Goal: Task Accomplishment & Management: Complete application form

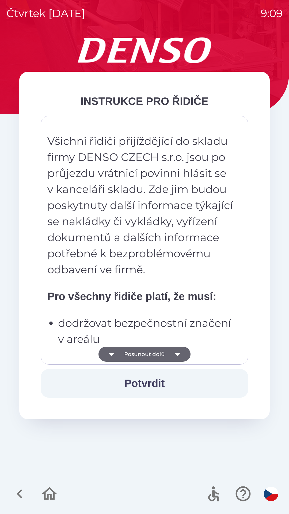
click at [163, 350] on button "Posunout dolů" at bounding box center [144, 354] width 92 height 15
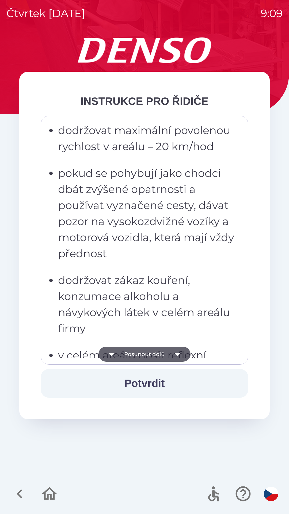
click at [167, 351] on button "Posunout dolů" at bounding box center [144, 354] width 92 height 15
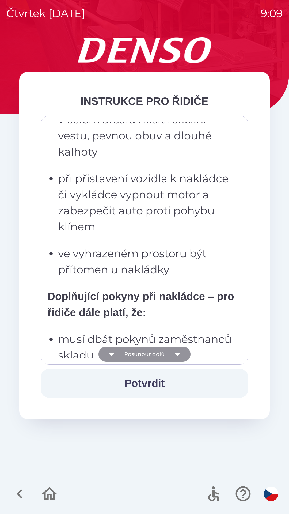
click at [167, 353] on button "Posunout dolů" at bounding box center [144, 354] width 92 height 15
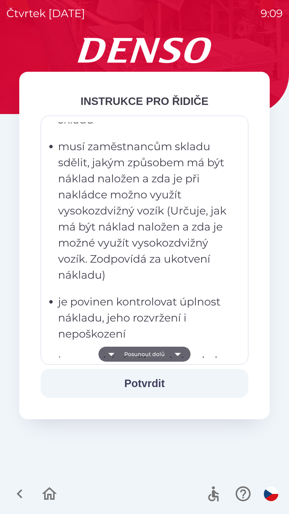
click at [169, 352] on button "Posunout dolů" at bounding box center [144, 354] width 92 height 15
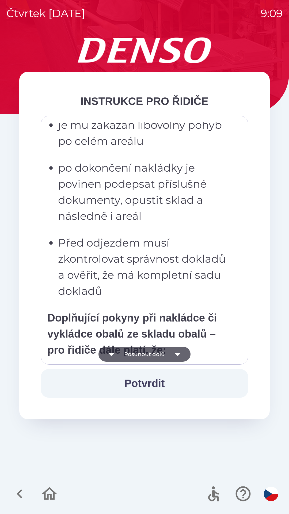
click at [165, 377] on button "Potvrdit" at bounding box center [145, 383] width 208 height 29
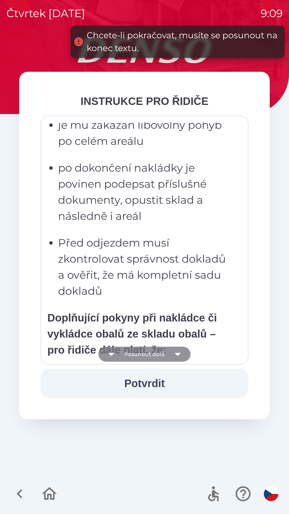
click at [172, 351] on icon "button" at bounding box center [177, 354] width 15 height 15
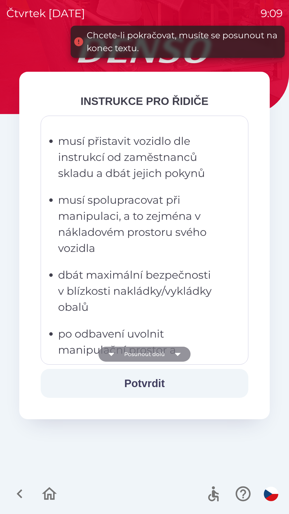
click at [172, 355] on icon "button" at bounding box center [177, 354] width 15 height 15
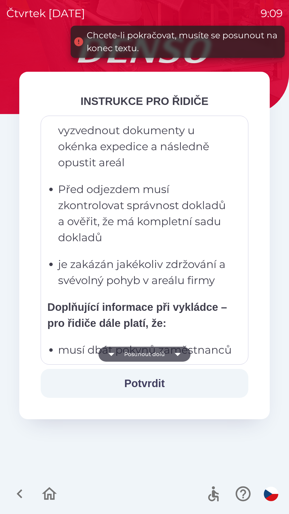
click at [172, 354] on icon "button" at bounding box center [177, 354] width 15 height 15
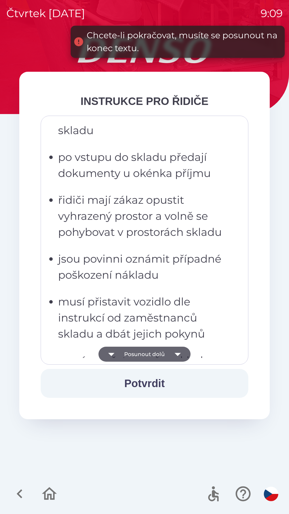
click at [172, 353] on icon "button" at bounding box center [177, 354] width 15 height 15
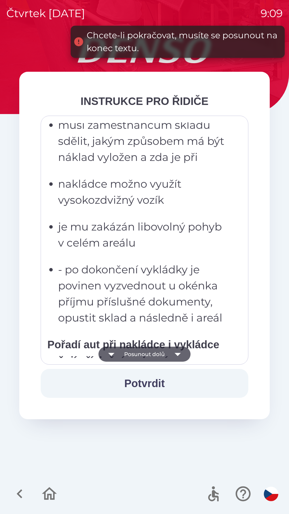
click at [171, 354] on icon "button" at bounding box center [177, 354] width 15 height 15
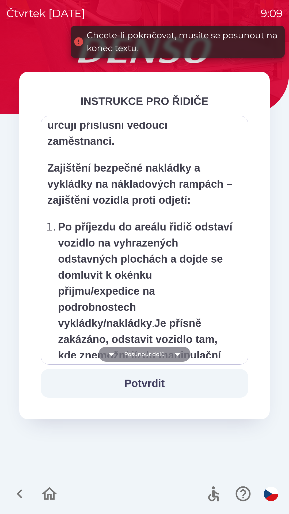
click at [172, 355] on icon "button" at bounding box center [177, 354] width 15 height 15
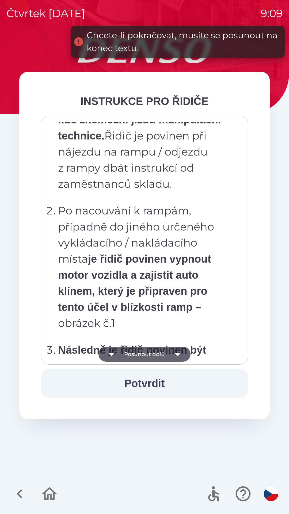
click at [170, 356] on icon "button" at bounding box center [177, 354] width 15 height 15
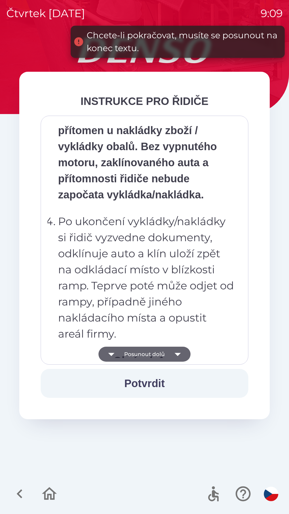
click at [169, 354] on button "Posunout dolů" at bounding box center [144, 354] width 92 height 15
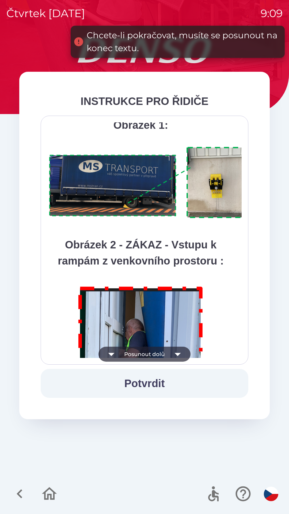
click at [168, 356] on button "Posunout dolů" at bounding box center [144, 354] width 92 height 15
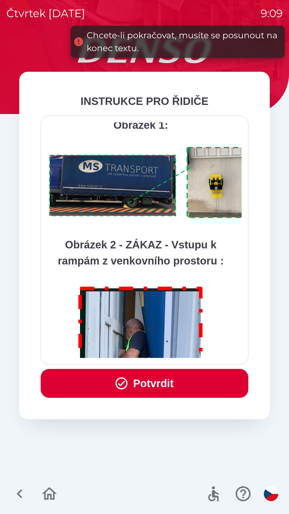
scroll to position [3007, 0]
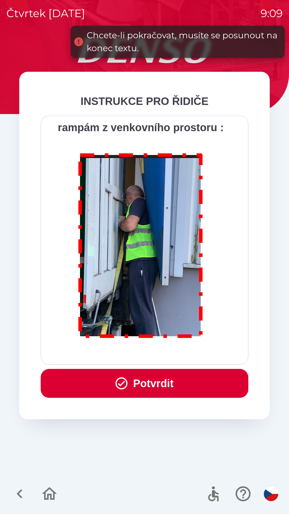
click at [167, 354] on div "Všichni řidiči přijíždějící do skladu firmy DENSO CZECH s.r.o. jsou po průjezdu…" at bounding box center [144, 239] width 194 height 235
click at [168, 353] on div "Všichni řidiči přijíždějící do skladu firmy DENSO CZECH s.r.o. jsou po průjezdu…" at bounding box center [144, 239] width 194 height 235
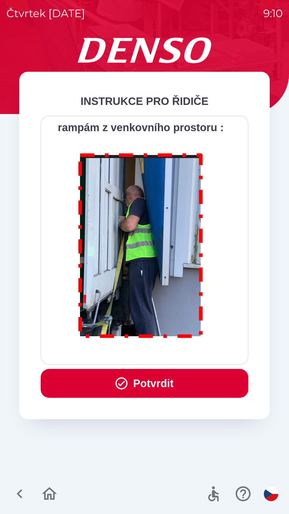
click at [157, 379] on button "Potvrdit" at bounding box center [145, 383] width 208 height 29
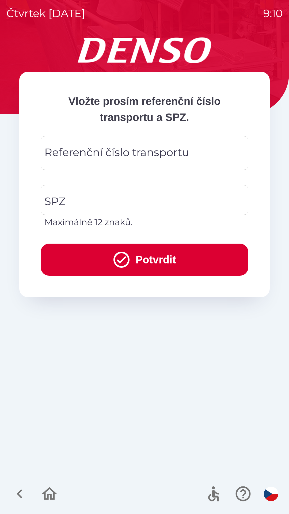
click at [134, 154] on div "Referenční číslo transportu Referenční číslo transportu" at bounding box center [145, 153] width 208 height 34
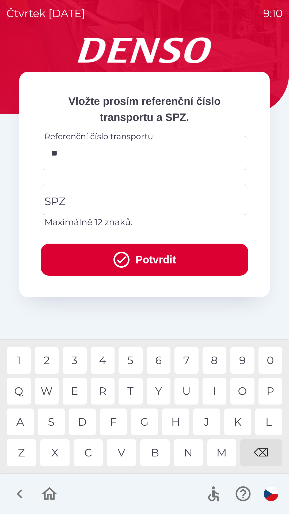
click at [100, 359] on div "4" at bounding box center [103, 360] width 24 height 27
click at [129, 360] on div "5" at bounding box center [131, 360] width 24 height 27
type input "******"
click at [108, 198] on input "SPZ" at bounding box center [140, 199] width 195 height 25
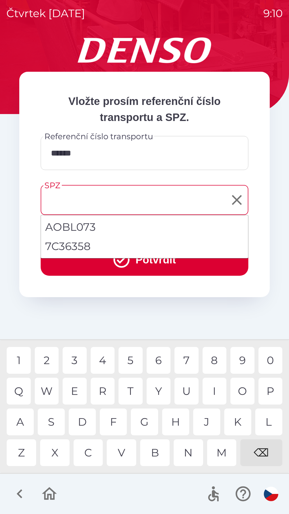
click at [80, 248] on li "7C36358" at bounding box center [144, 246] width 207 height 19
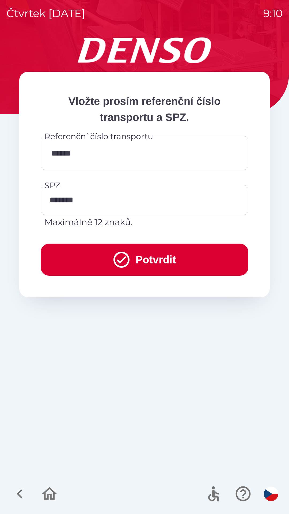
type input "*******"
click at [173, 260] on button "Potvrdit" at bounding box center [145, 259] width 208 height 32
